Goal: Task Accomplishment & Management: Complete application form

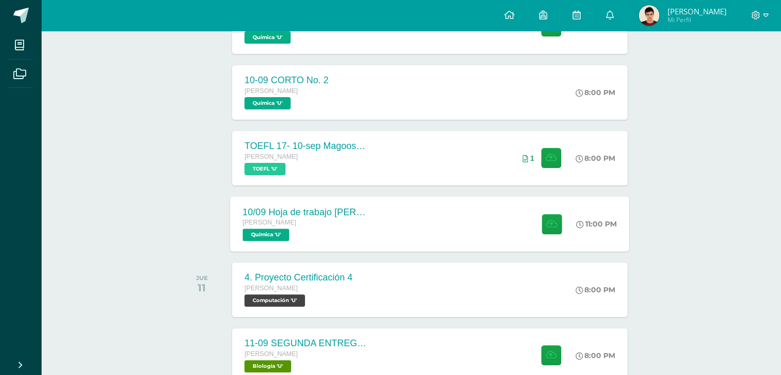
scroll to position [187, 0]
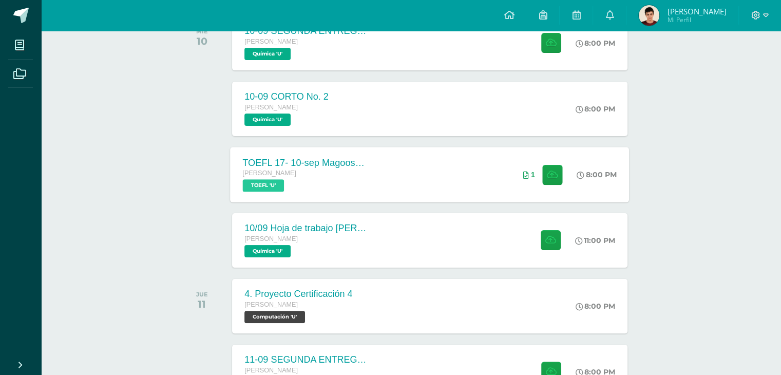
click at [372, 190] on div "TOEFL 17- 10-sep Magoosh Tests Listening and Reading Quinto Bachillerato TOEFL …" at bounding box center [305, 174] width 149 height 55
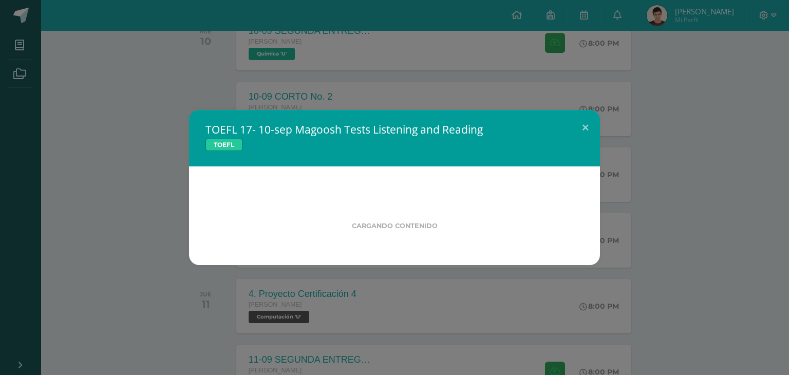
click at [81, 176] on div "TOEFL 17- 10-sep Magoosh Tests Listening and Reading TOEFL Cargando contenido" at bounding box center [394, 187] width 781 height 155
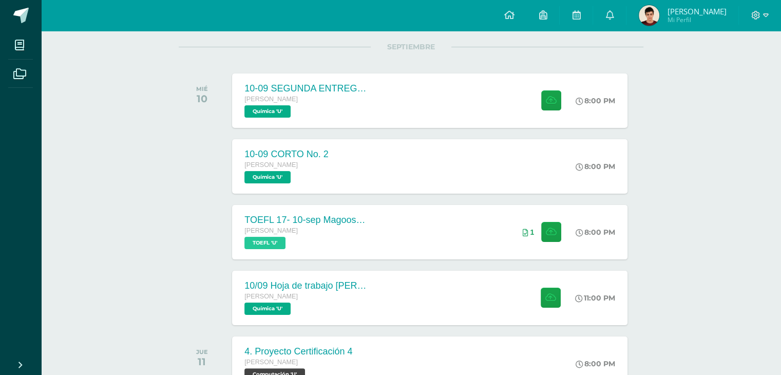
scroll to position [129, 0]
click at [477, 286] on div "10/09 Hoja de trabajo Aldehídos y cetonas Quinto Bachillerato Química 'U' 11:00…" at bounding box center [430, 297] width 399 height 55
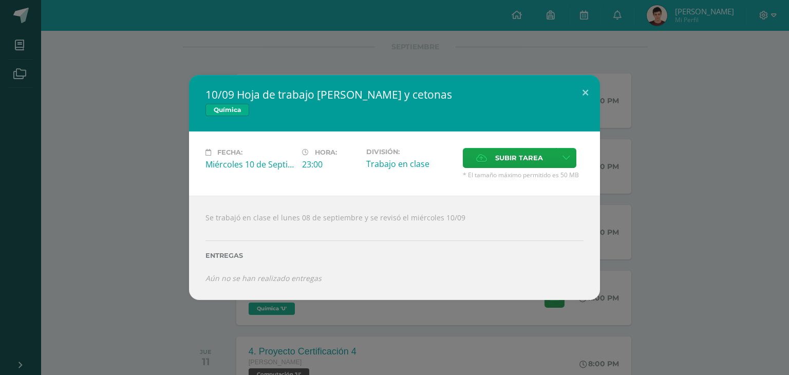
click at [406, 315] on div "10/09 Hoja de trabajo Aldehídos y cetonas Química Fecha: Miércoles 10 de Septie…" at bounding box center [394, 187] width 789 height 375
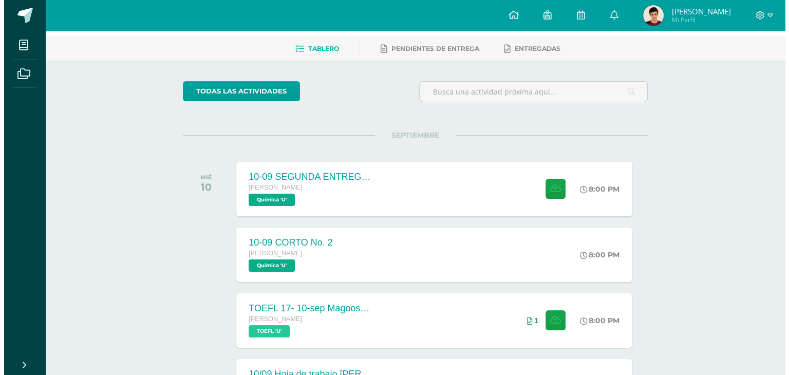
scroll to position [41, 0]
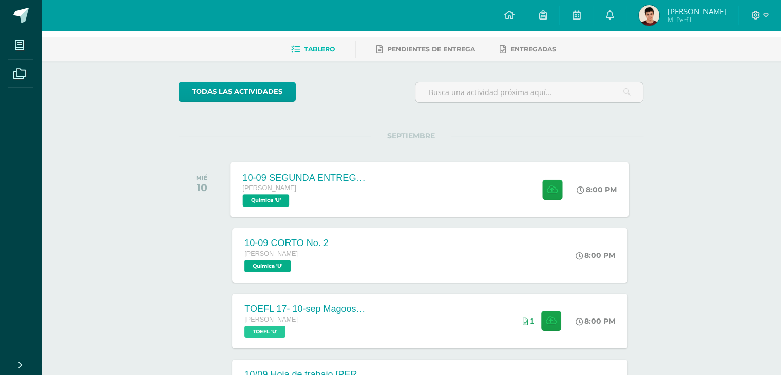
click at [390, 162] on div "10-09 SEGUNDA ENTREGA DE GUÍA Quinto Bachillerato Química 'U' 8:00 PM 10-09 SEG…" at bounding box center [430, 189] width 399 height 55
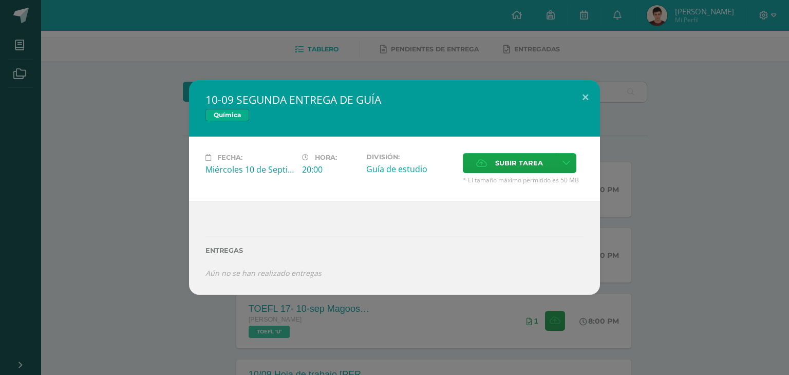
click at [150, 188] on div "10-09 SEGUNDA ENTREGA DE GUÍA Química Fecha: Miércoles 10 de Septiembre Hora: 2…" at bounding box center [394, 187] width 781 height 215
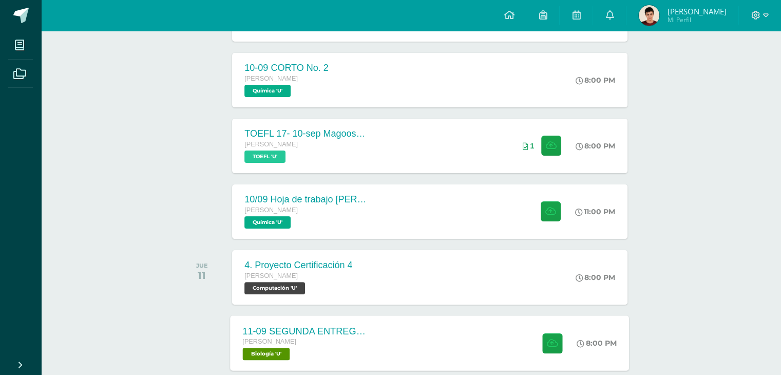
scroll to position [217, 0]
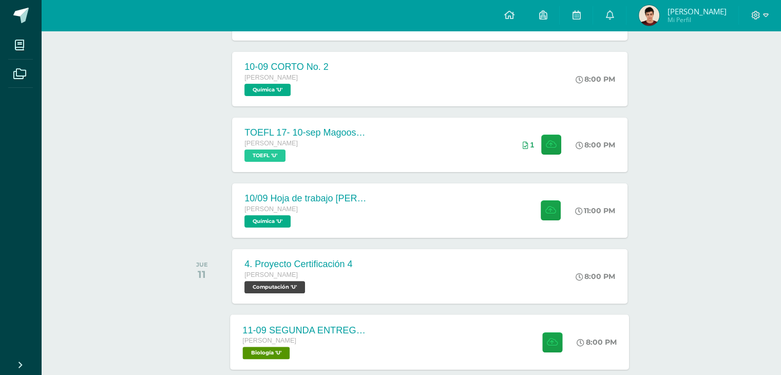
click at [261, 333] on div "11-09 SEGUNDA ENTREGA DE GUÍA" at bounding box center [305, 330] width 124 height 11
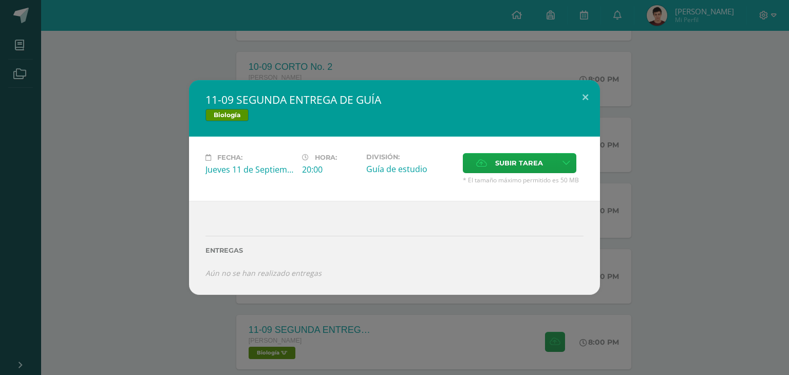
click at [261, 333] on div "11-09 SEGUNDA ENTREGA DE GUÍA Biología Fecha: Jueves 11 de Septiembre Hora: 20:…" at bounding box center [394, 187] width 789 height 375
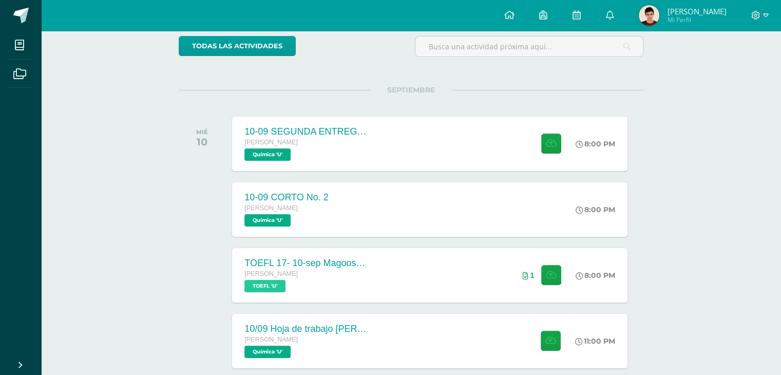
scroll to position [84, 0]
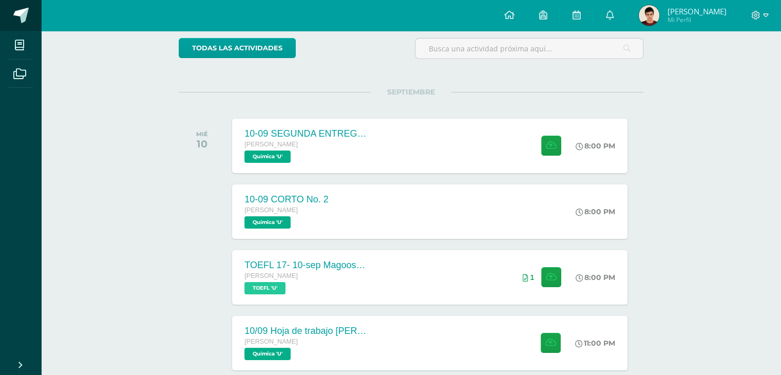
click at [12, 13] on link at bounding box center [20, 15] width 41 height 31
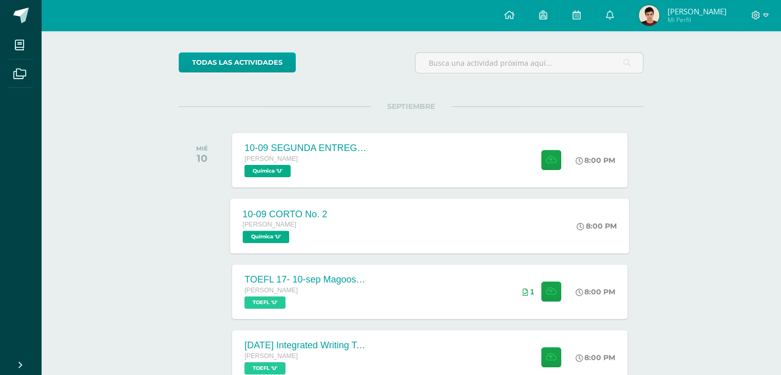
scroll to position [105, 0]
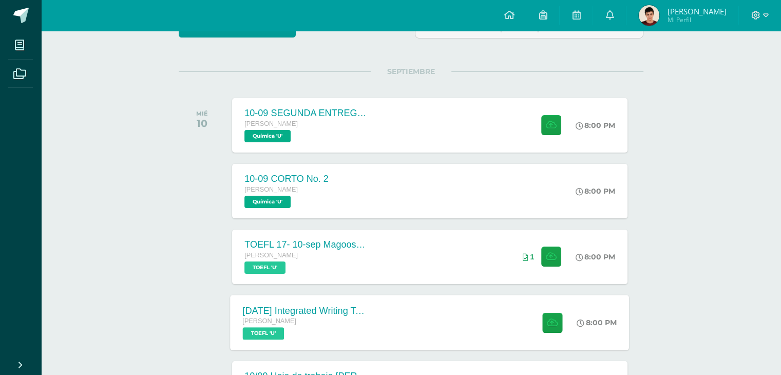
click at [288, 314] on div "10 sep Integrated Writing Task (Template 1)" at bounding box center [305, 310] width 124 height 11
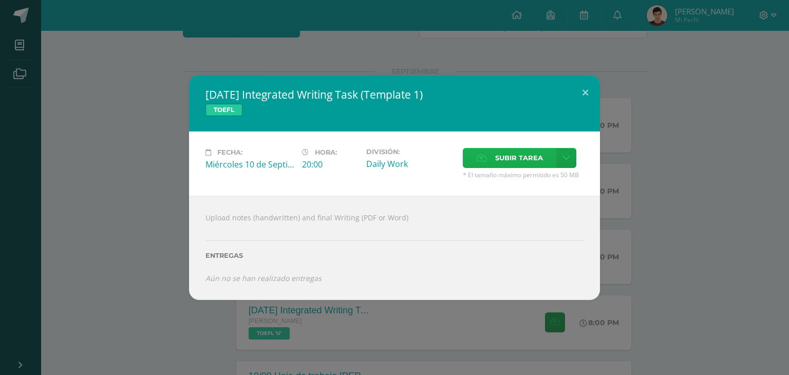
click at [493, 153] on label "Subir tarea" at bounding box center [509, 158] width 93 height 20
click at [0, 0] on input "Subir tarea" at bounding box center [0, 0] width 0 height 0
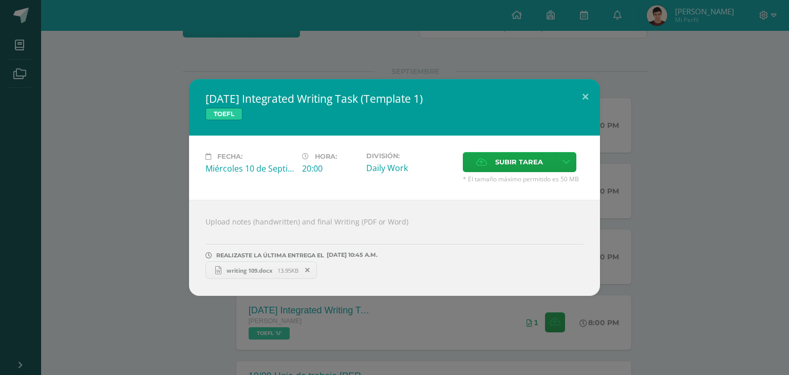
click at [261, 181] on div "Fecha: Miércoles 10 de Septiembre" at bounding box center [249, 167] width 97 height 31
click at [230, 184] on div "Fecha: Miércoles 10 de Septiembre Hora: 20:00 División: Daily Work Cancelar" at bounding box center [394, 168] width 411 height 64
click at [586, 98] on button at bounding box center [585, 96] width 29 height 35
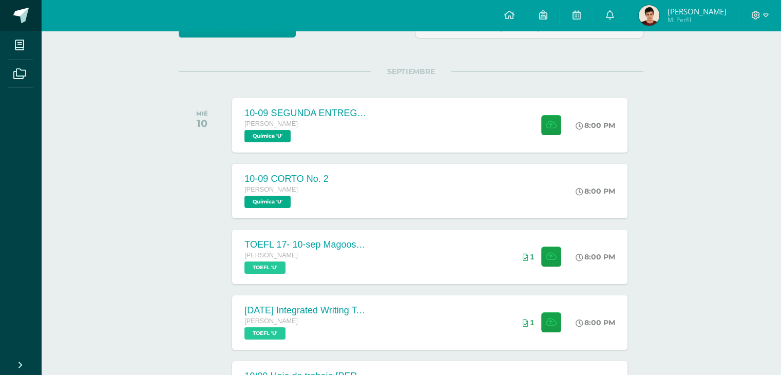
click at [30, 9] on link at bounding box center [20, 15] width 41 height 31
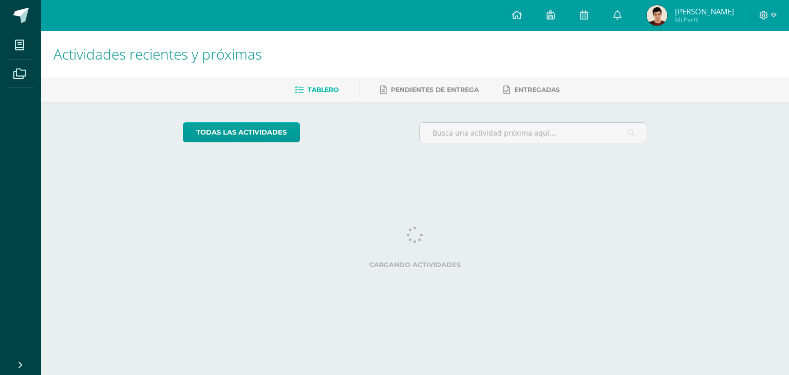
click at [30, 9] on link at bounding box center [20, 15] width 41 height 31
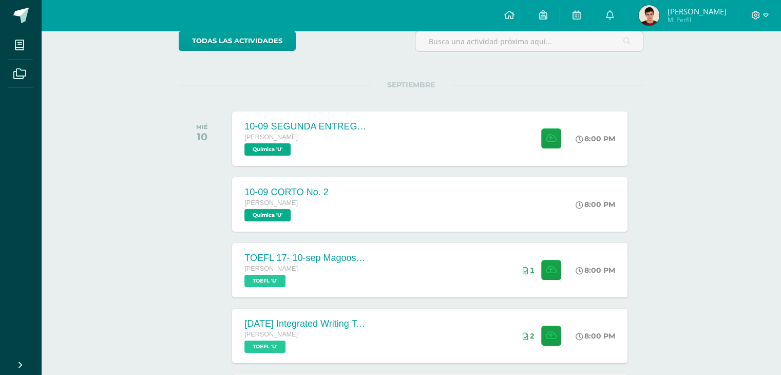
scroll to position [108, 0]
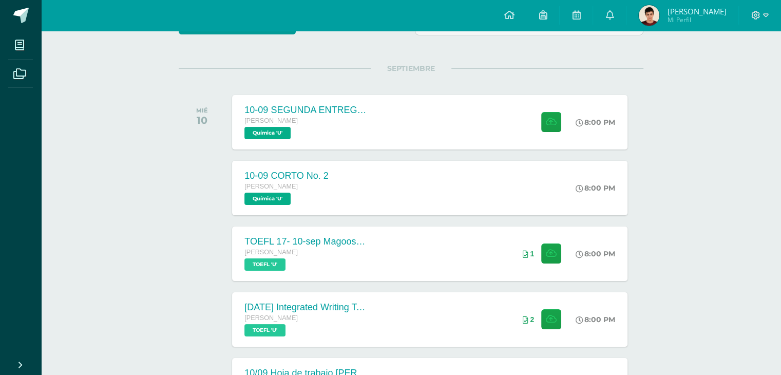
click at [345, 173] on div "10-09 CORTO No. 2 Quinto Bachillerato Química 'U' 8:00 PM 10-09 CORTO No. 2 Quí…" at bounding box center [429, 188] width 395 height 54
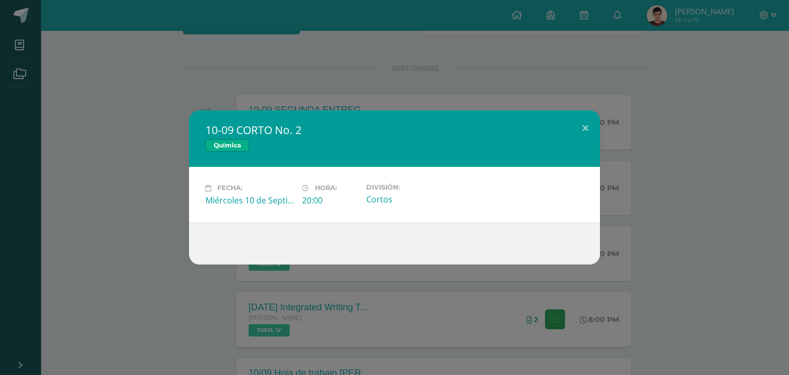
click at [134, 146] on div "10-09 CORTO No. 2 Química Fecha: Miércoles 10 de Septiembre Hora: 20:00 Divisió…" at bounding box center [394, 187] width 781 height 154
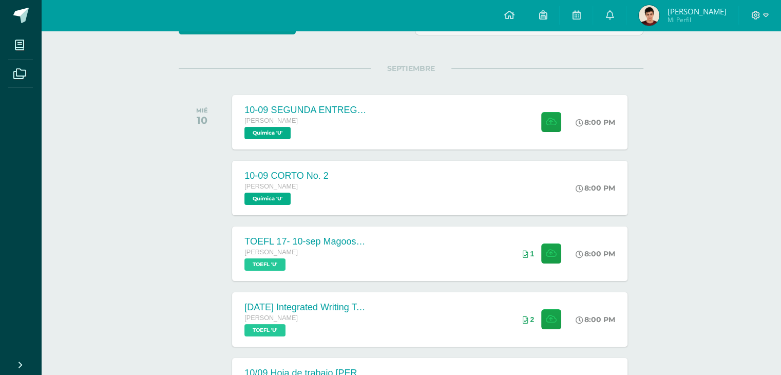
click at [336, 137] on div "Quinto Bachillerato Química 'U'" at bounding box center [306, 128] width 123 height 24
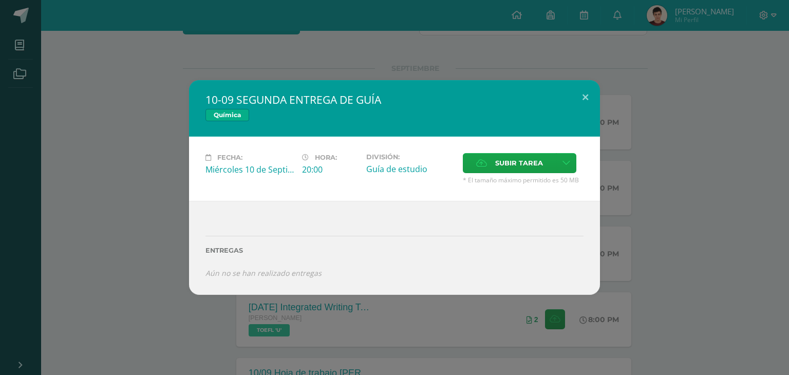
click at [90, 107] on div "10-09 SEGUNDA ENTREGA DE GUÍA Química Fecha: Miércoles 10 de Septiembre Hora: 2…" at bounding box center [394, 187] width 781 height 215
